Goal: Browse casually

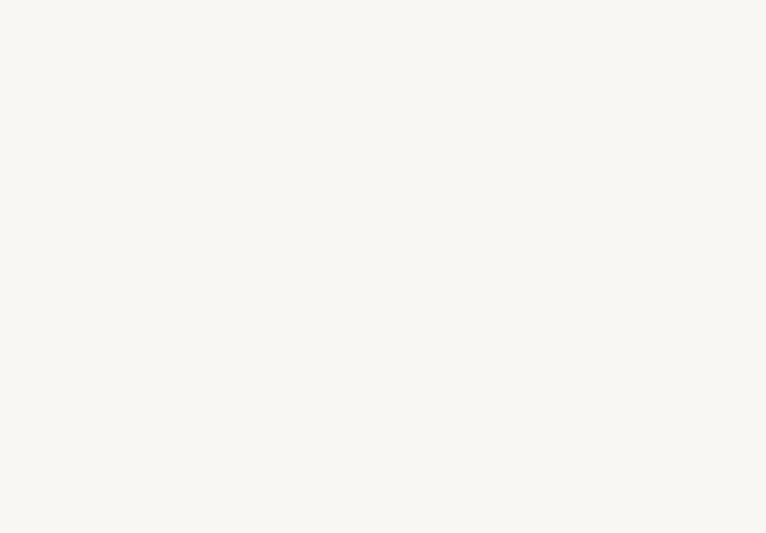
select select "JP"
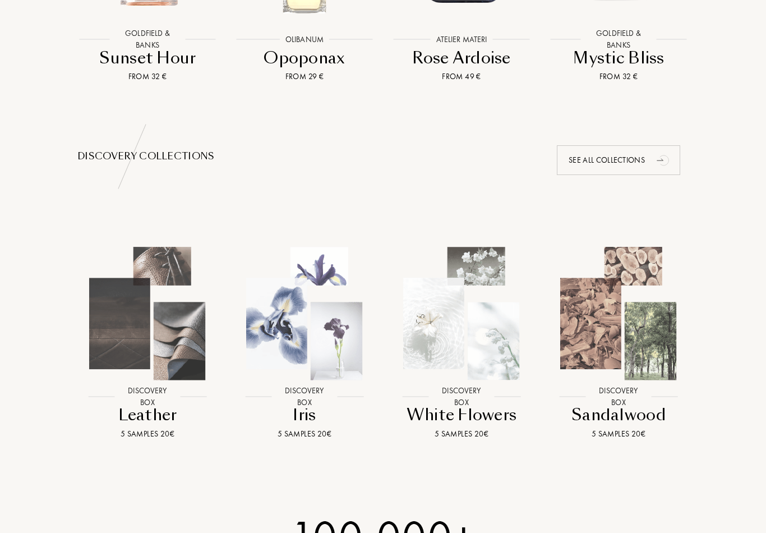
scroll to position [968, 0]
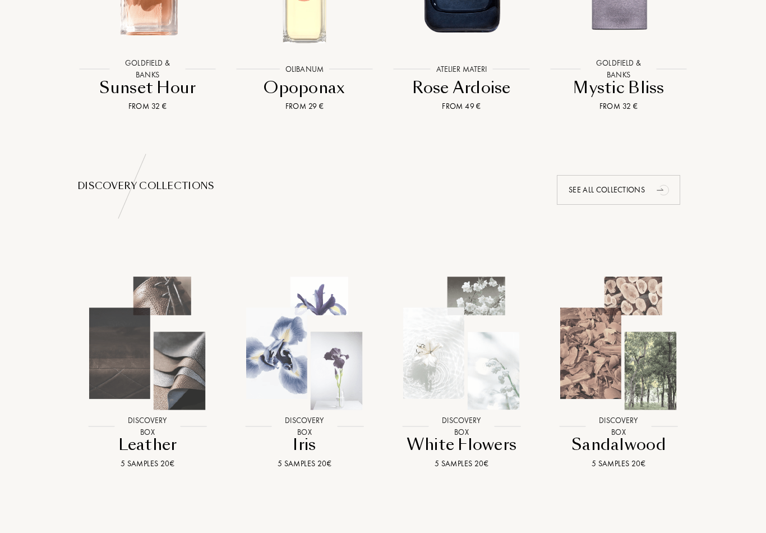
click at [675, 411] on img at bounding box center [618, 343] width 141 height 141
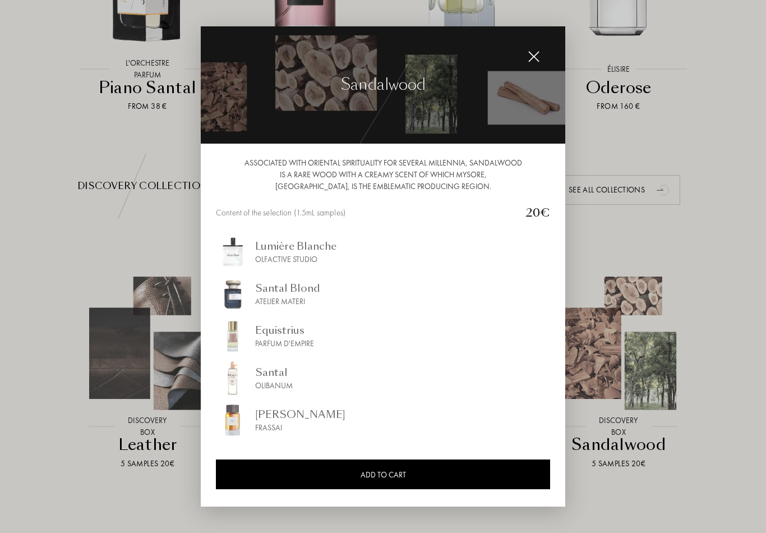
click at [682, 489] on div at bounding box center [383, 266] width 766 height 533
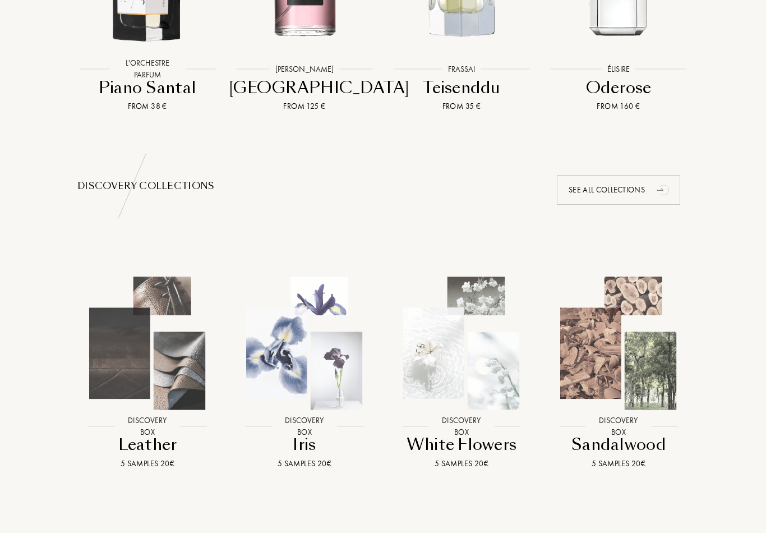
click at [486, 396] on img at bounding box center [461, 343] width 141 height 141
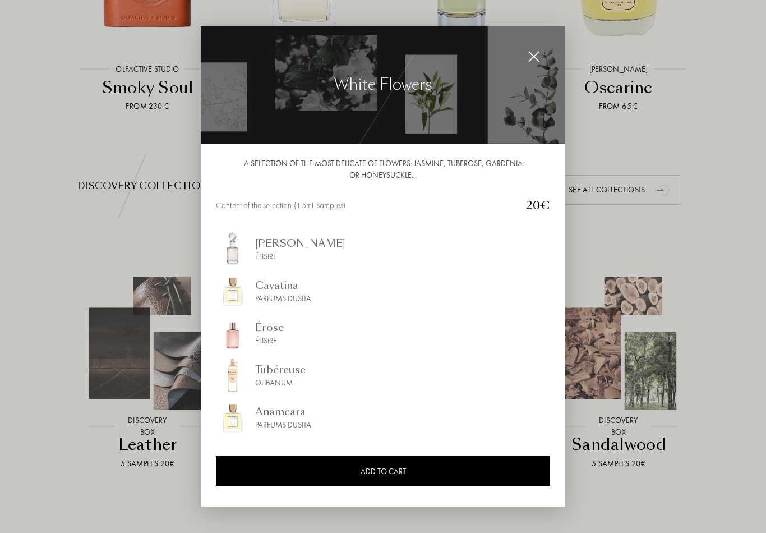
click at [736, 457] on div at bounding box center [383, 266] width 766 height 533
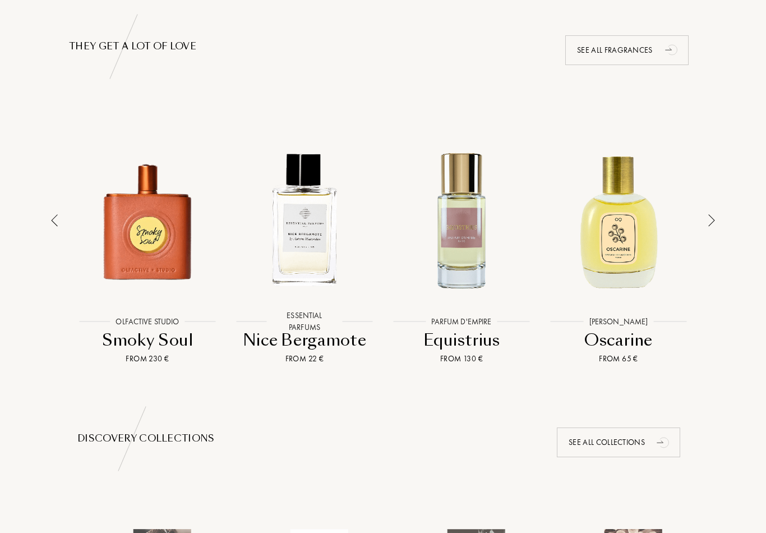
scroll to position [703, 0]
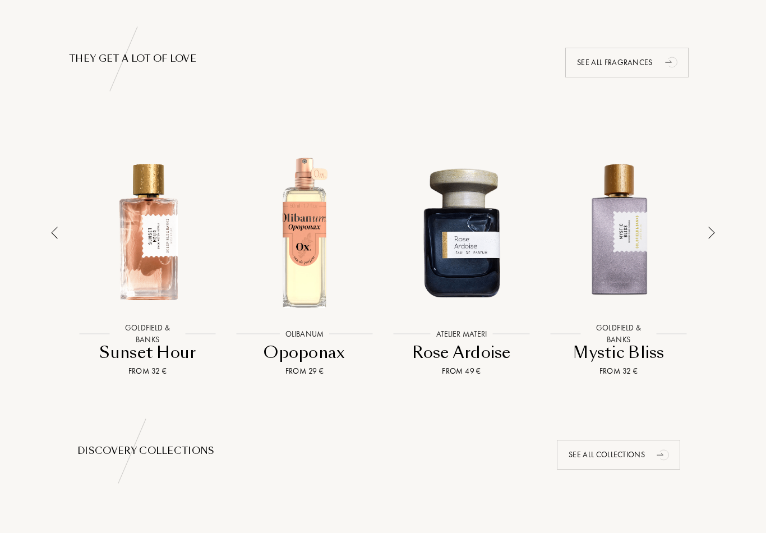
click at [715, 231] on img at bounding box center [711, 233] width 7 height 12
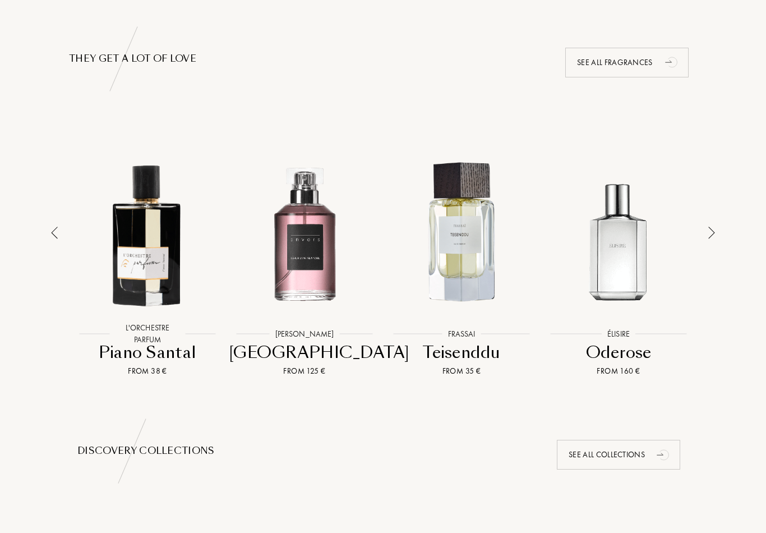
click at [713, 234] on img at bounding box center [711, 233] width 7 height 12
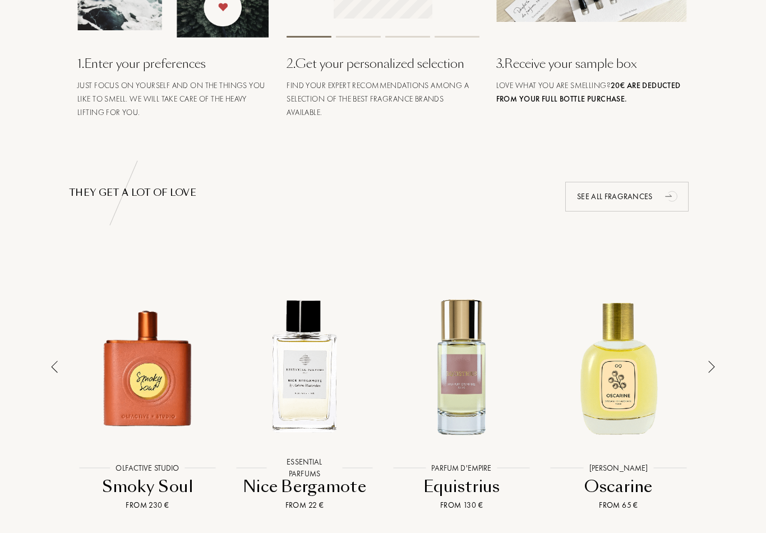
scroll to position [578, 0]
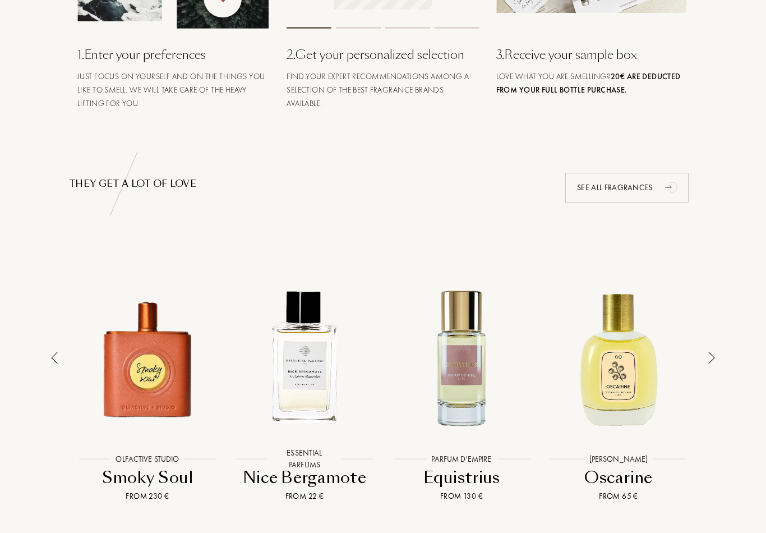
click at [712, 368] on div at bounding box center [712, 380] width 16 height 244
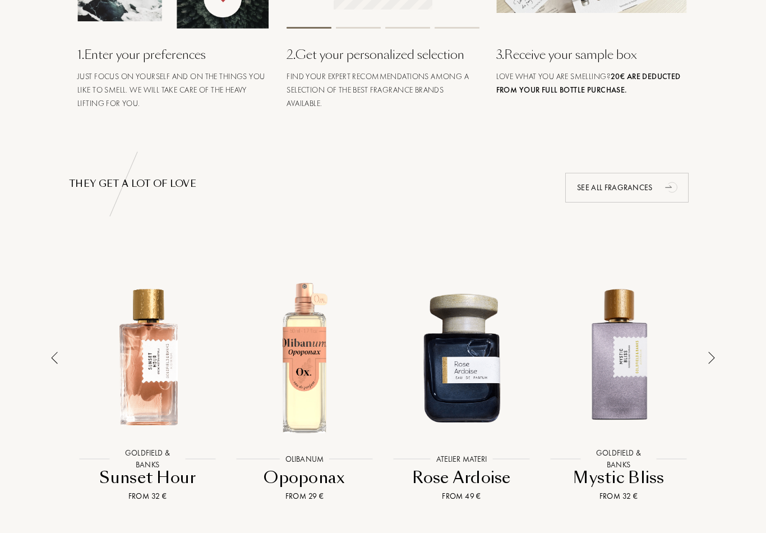
click at [711, 357] on img at bounding box center [711, 358] width 7 height 12
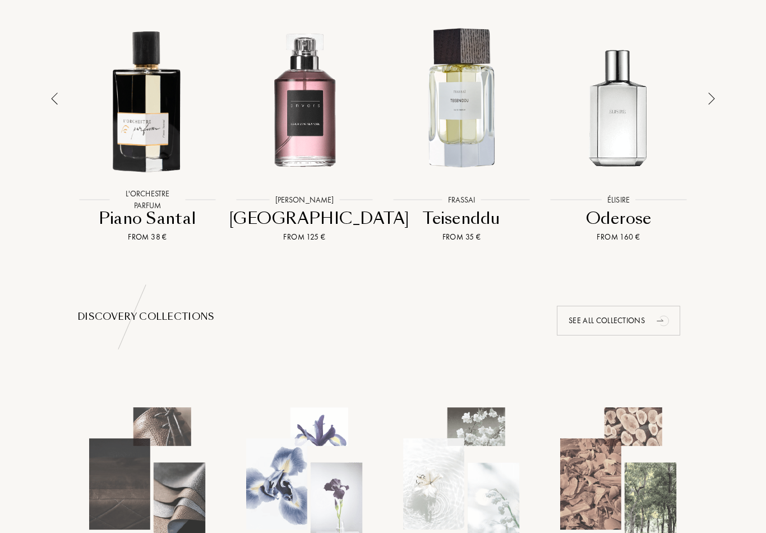
scroll to position [762, 0]
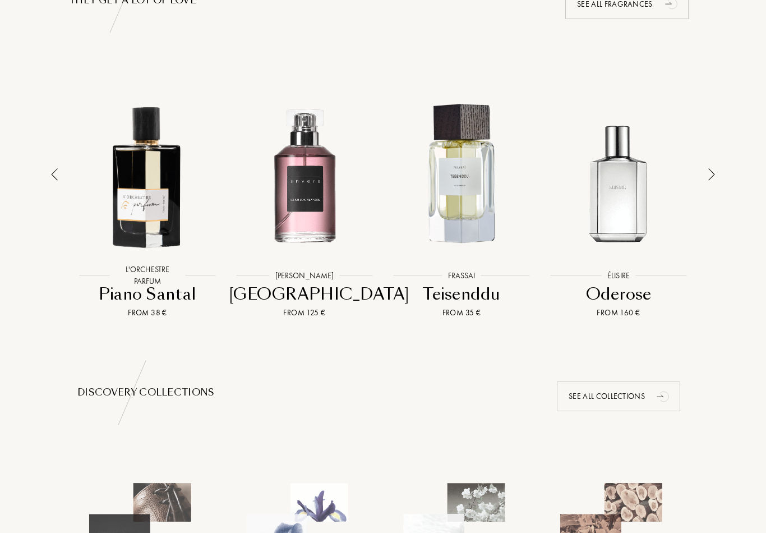
click at [671, 391] on icon "animation" at bounding box center [664, 396] width 22 height 22
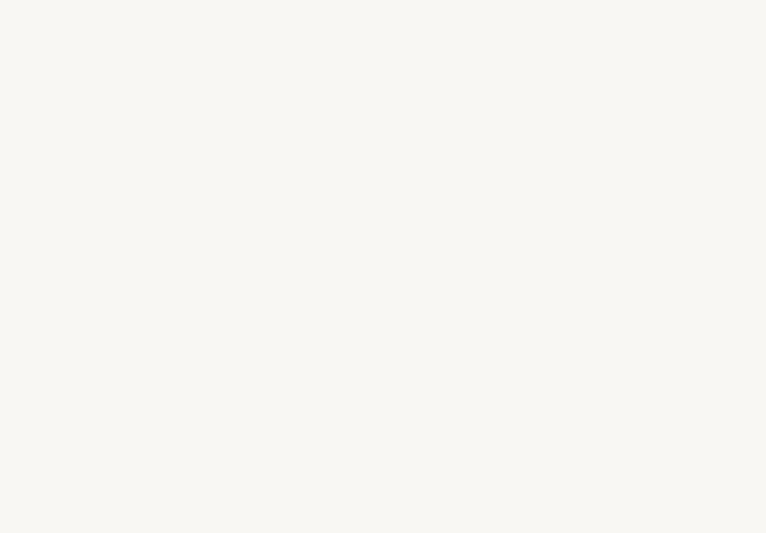
select select "JP"
